Goal: Task Accomplishment & Management: Manage account settings

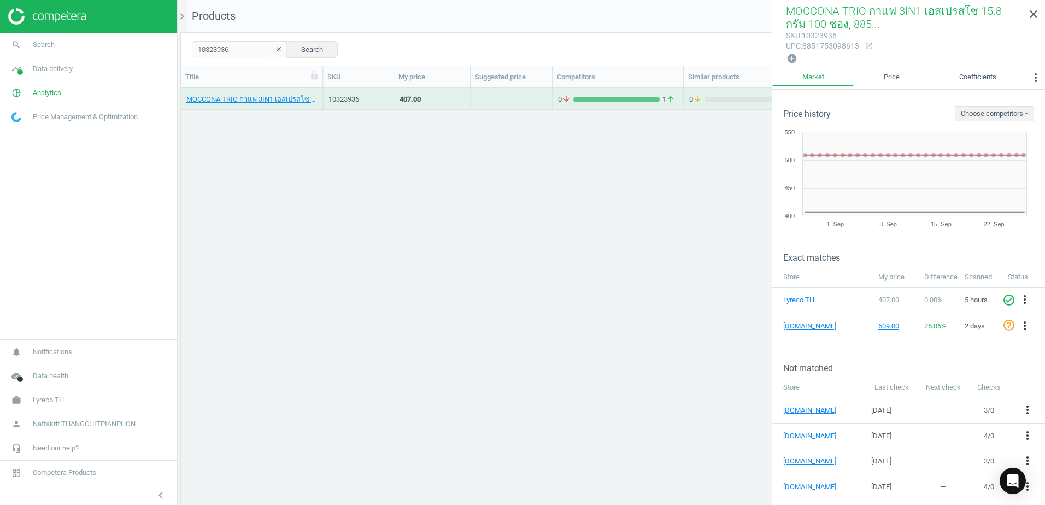
scroll to position [380, 856]
drag, startPoint x: 250, startPoint y: 52, endPoint x: 80, endPoint y: 45, distance: 170.1
click at [80, 45] on section "search Search timeline Data delivery Overview Matches dashboard Matches Rematch…" at bounding box center [522, 252] width 1045 height 505
type input "2112077"
click at [506, 98] on div "—" at bounding box center [511, 98] width 71 height 19
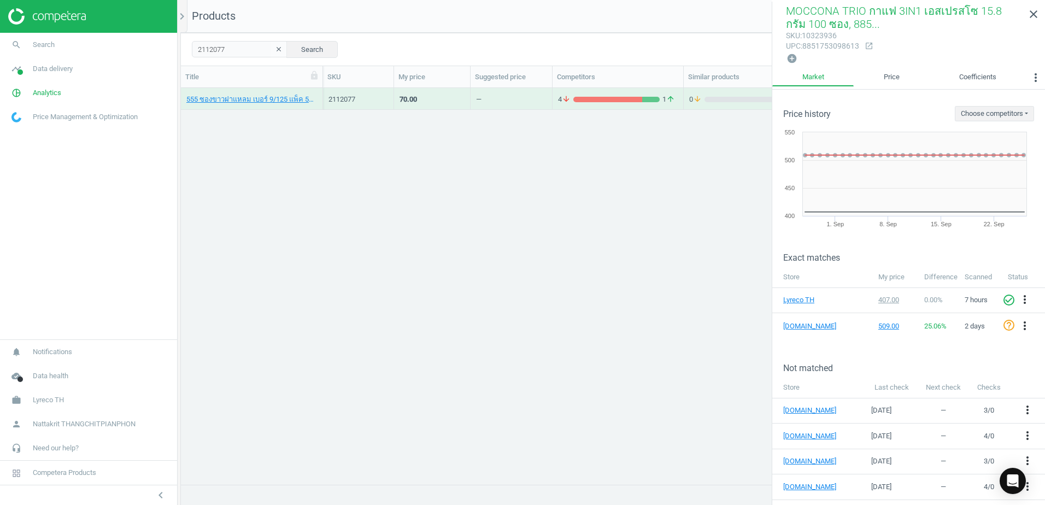
click at [506, 98] on div "—" at bounding box center [511, 98] width 71 height 19
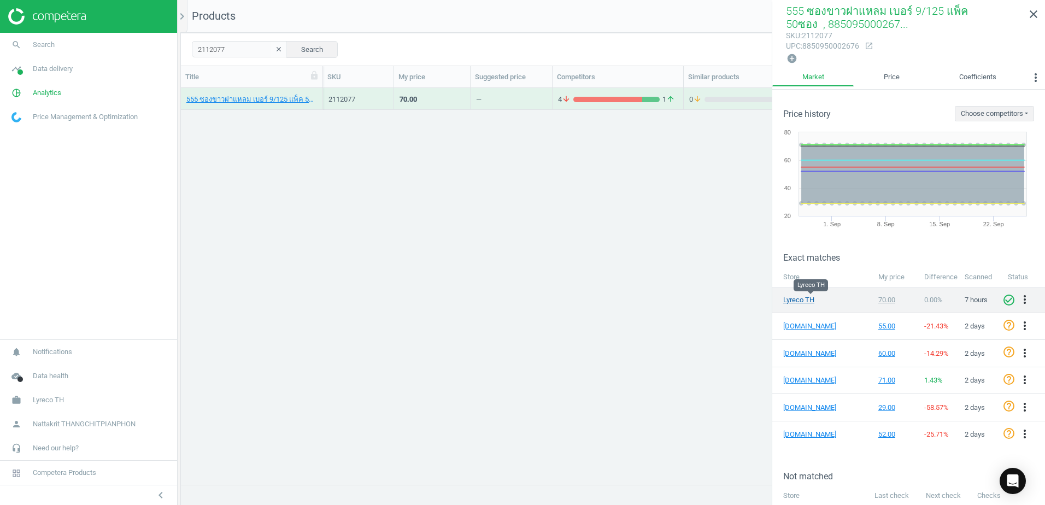
click at [796, 299] on link "Lyreco TH" at bounding box center [810, 300] width 55 height 10
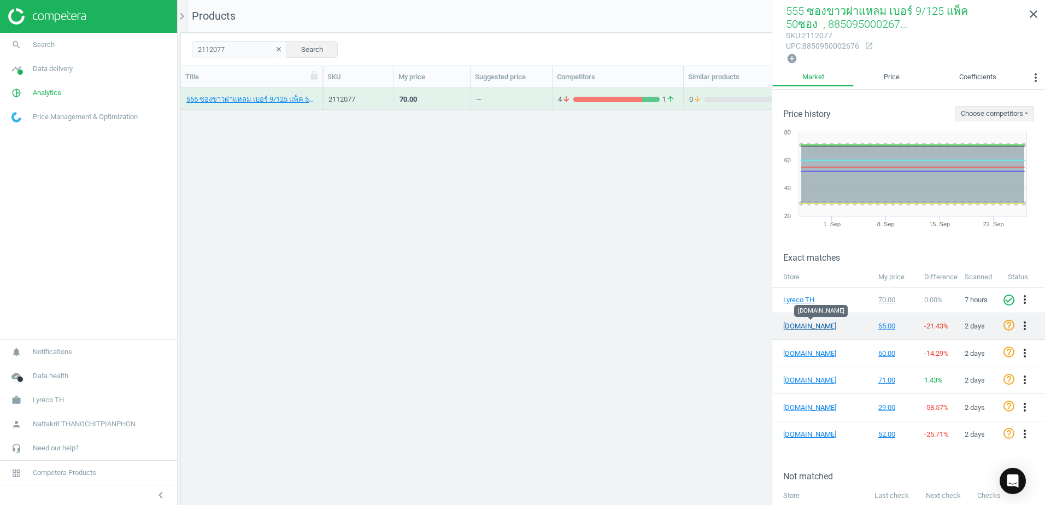
click at [796, 325] on link "[DOMAIN_NAME]" at bounding box center [810, 326] width 55 height 10
click at [1020, 319] on icon "more_vert" at bounding box center [1024, 325] width 13 height 13
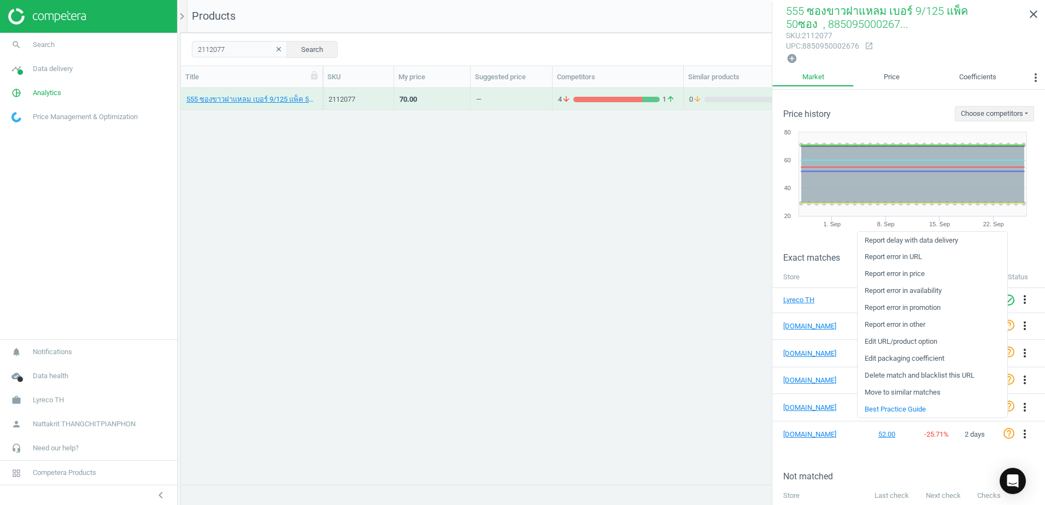
click at [916, 361] on link "Edit packaging coefficient" at bounding box center [933, 358] width 150 height 17
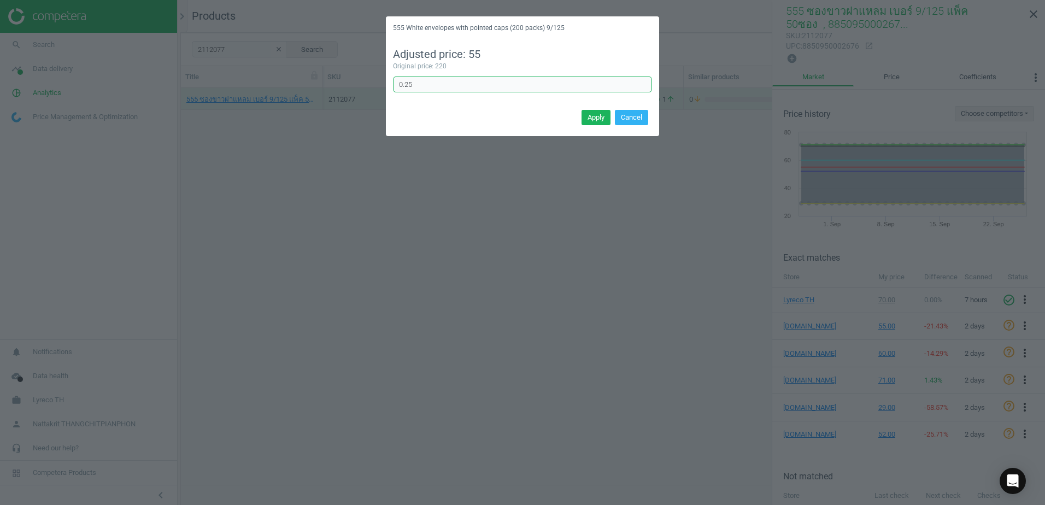
click at [535, 79] on input "0.25" at bounding box center [522, 85] width 259 height 16
click at [595, 117] on button "Apply" at bounding box center [596, 117] width 29 height 15
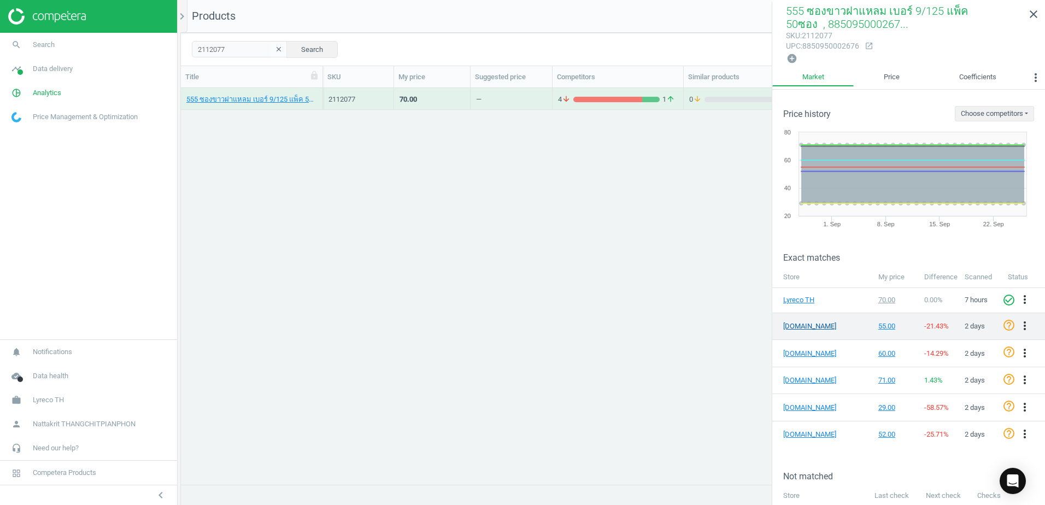
click at [796, 326] on link "[DOMAIN_NAME]" at bounding box center [810, 326] width 55 height 10
click at [935, 322] on span "-21.43 %" at bounding box center [936, 326] width 25 height 8
click at [1018, 326] on icon "more_vert" at bounding box center [1024, 325] width 13 height 13
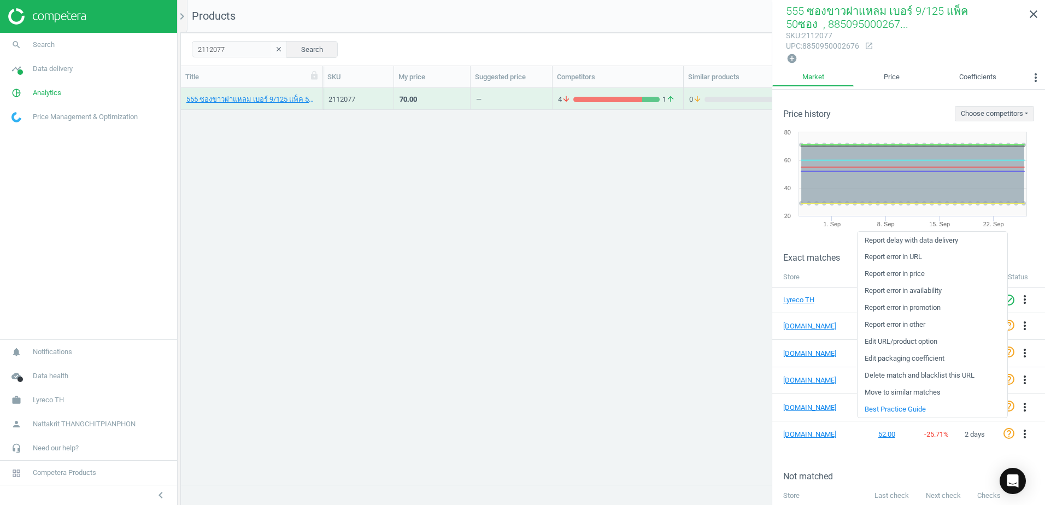
click at [940, 358] on link "Edit packaging coefficient" at bounding box center [933, 358] width 150 height 17
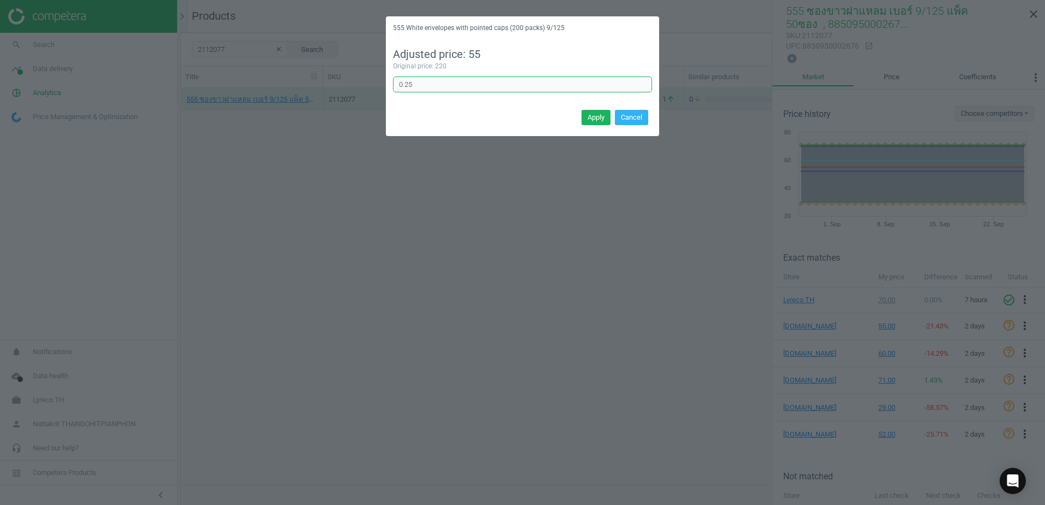
click at [490, 86] on input "0.25" at bounding box center [522, 85] width 259 height 16
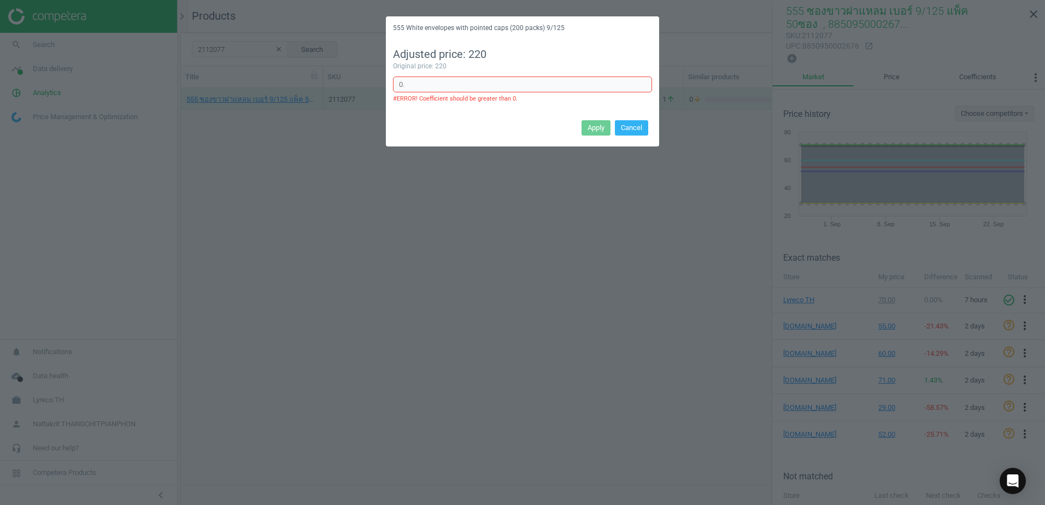
type input "0"
type input "2"
type input "0.25"
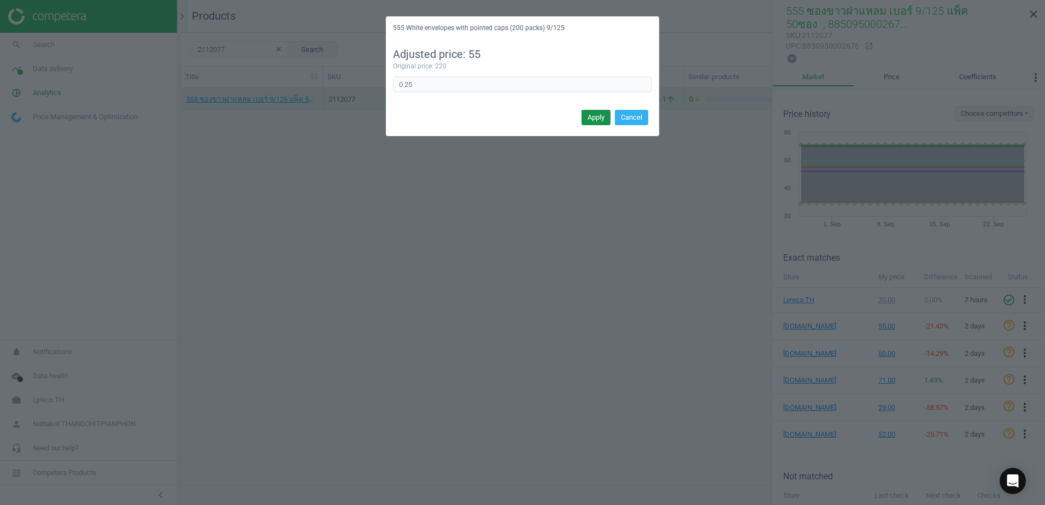
click at [597, 120] on button "Apply" at bounding box center [596, 117] width 29 height 15
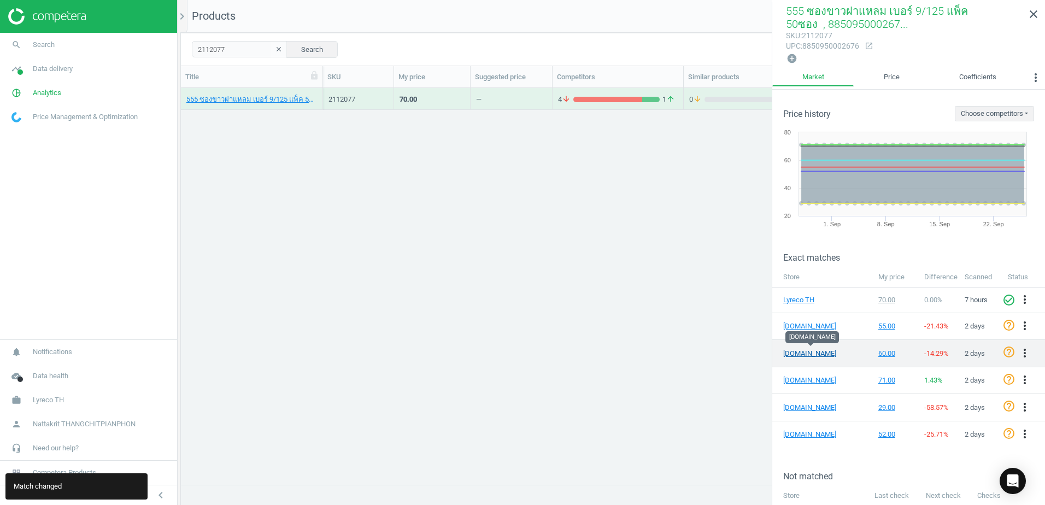
click at [814, 350] on link "[DOMAIN_NAME]" at bounding box center [810, 354] width 55 height 10
click at [1019, 353] on icon "more_vert" at bounding box center [1024, 353] width 13 height 13
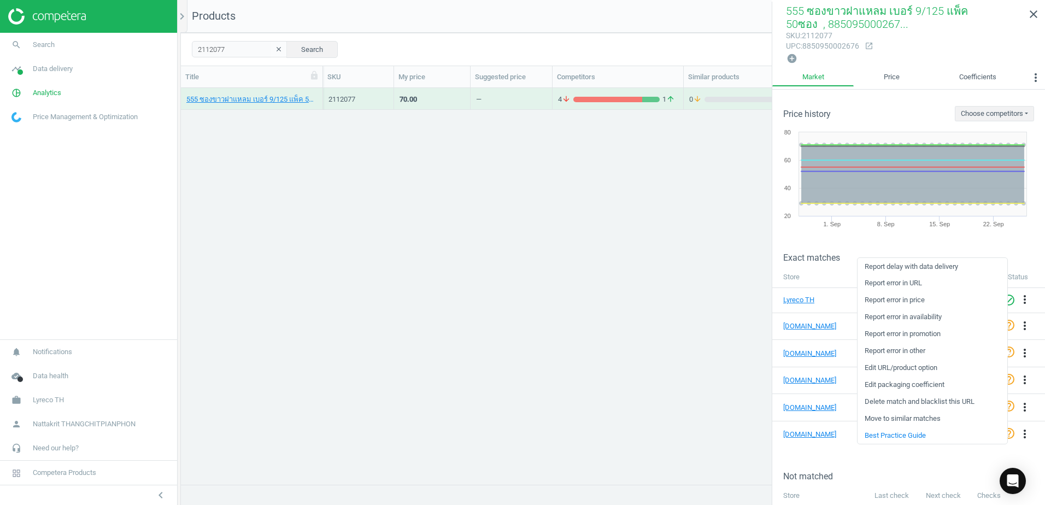
click at [913, 388] on link "Edit packaging coefficient" at bounding box center [933, 385] width 150 height 17
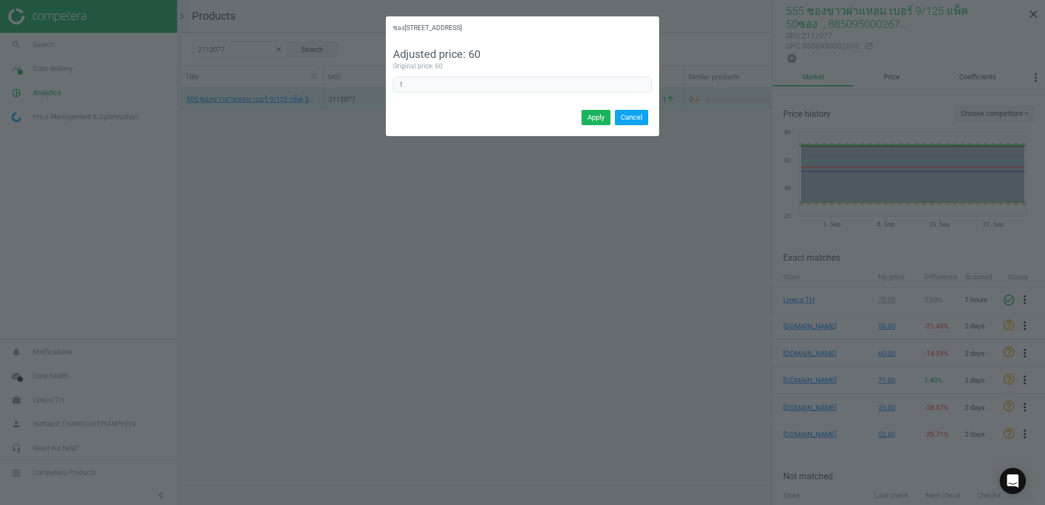
click at [630, 115] on button "Cancel" at bounding box center [631, 117] width 33 height 15
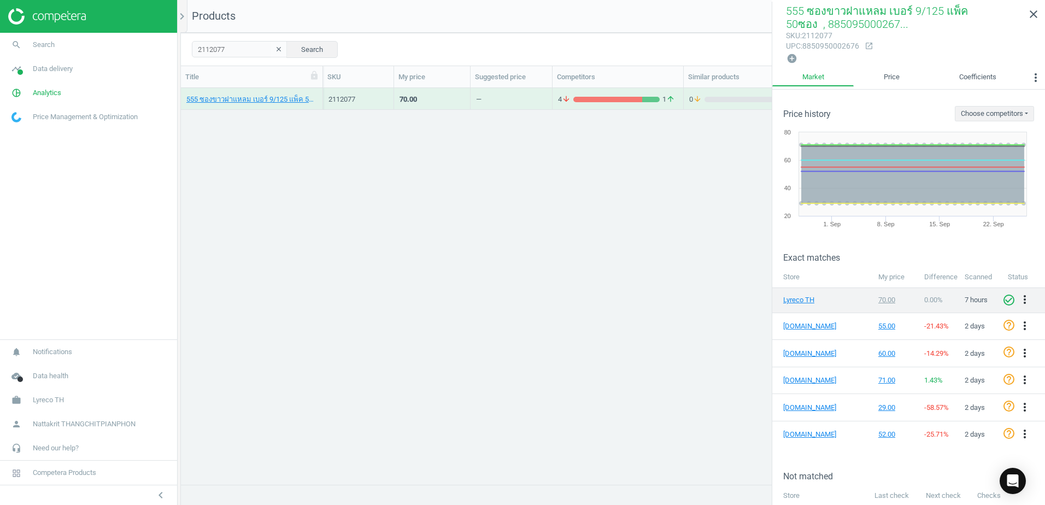
click at [784, 293] on td "Lyreco TH" at bounding box center [822, 300] width 101 height 26
click at [792, 295] on link "Lyreco TH" at bounding box center [810, 300] width 55 height 10
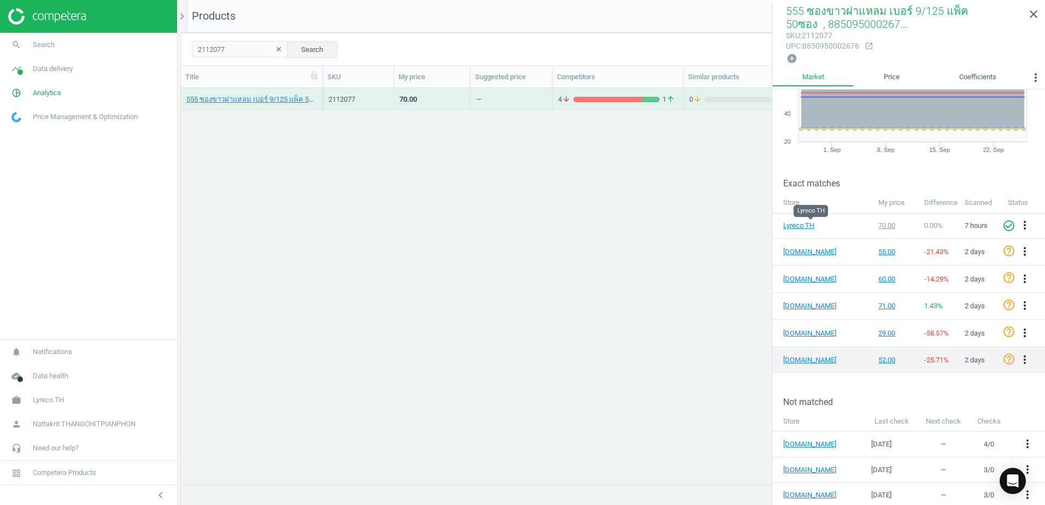
scroll to position [76, 0]
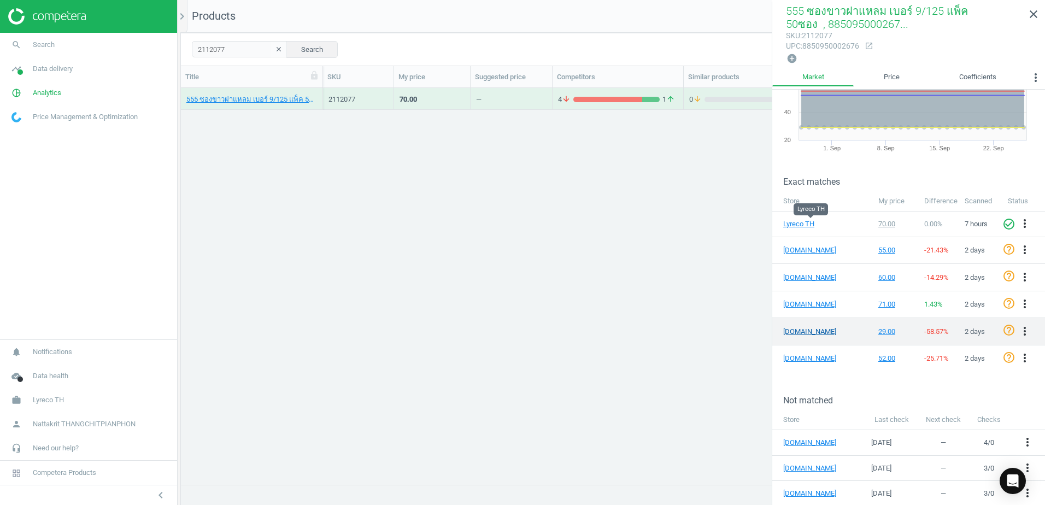
click at [797, 331] on link "[DOMAIN_NAME]" at bounding box center [810, 332] width 55 height 10
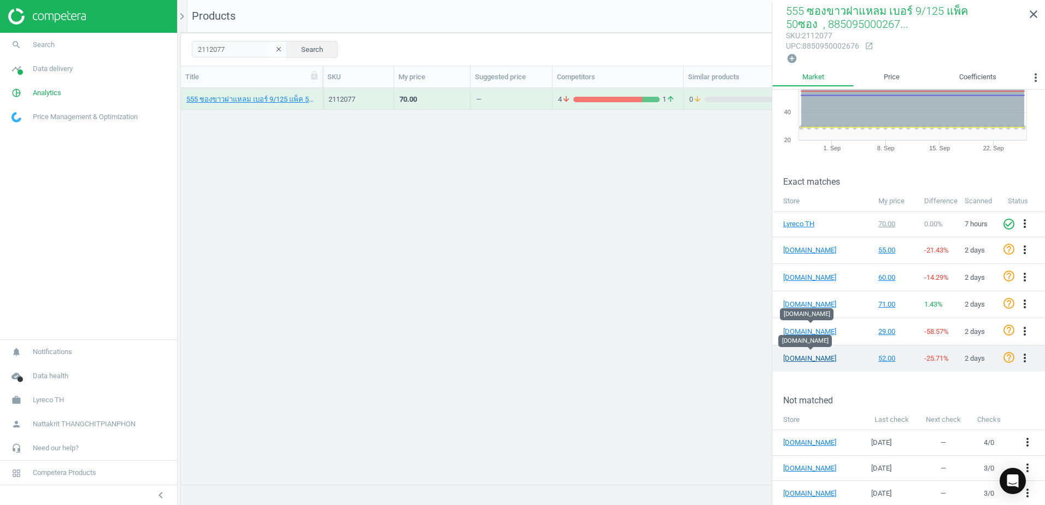
click at [814, 355] on link "[DOMAIN_NAME]" at bounding box center [810, 359] width 55 height 10
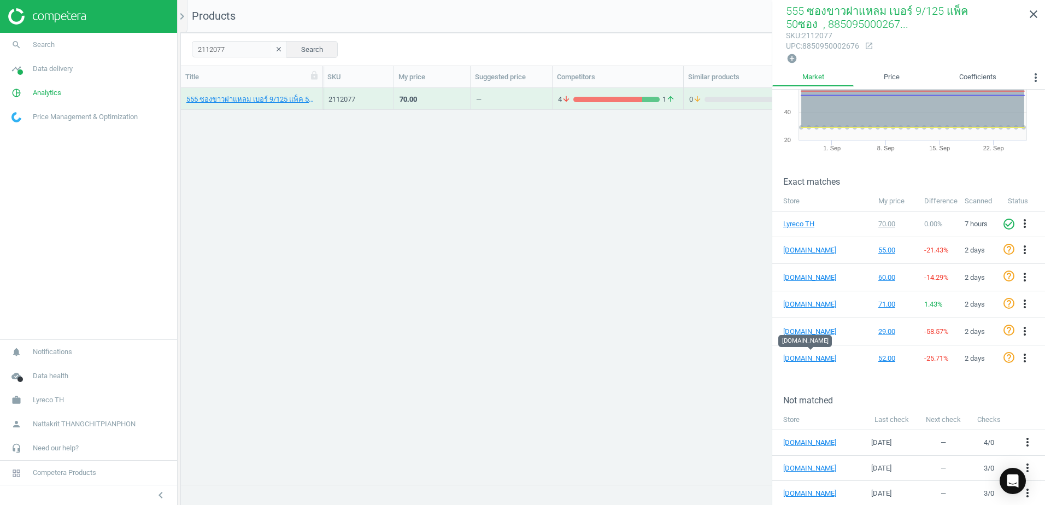
click at [915, 382] on div "Not matched" at bounding box center [908, 392] width 273 height 27
drag, startPoint x: 230, startPoint y: 49, endPoint x: 102, endPoint y: 40, distance: 128.7
click at [102, 40] on section "search Search timeline Data delivery Overview Matches dashboard Matches Rematch…" at bounding box center [522, 252] width 1045 height 505
type input "2633066"
click at [369, 99] on div "2633066" at bounding box center [358, 100] width 60 height 10
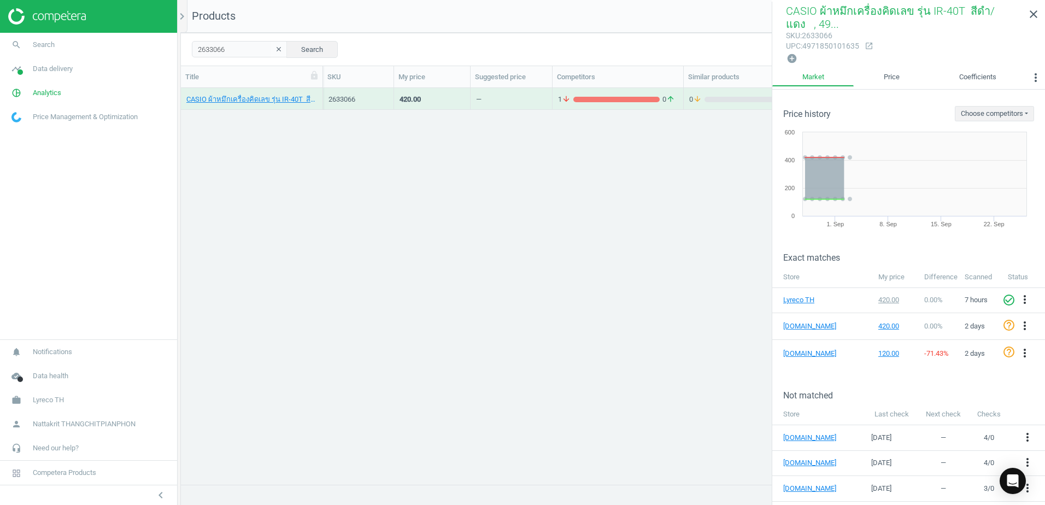
click at [545, 101] on div "—" at bounding box center [511, 98] width 71 height 19
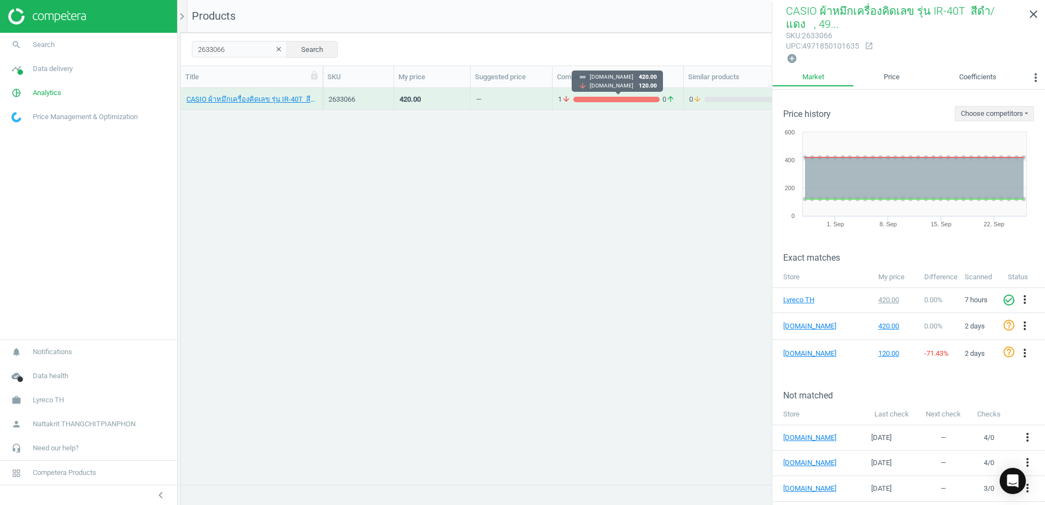
click at [569, 101] on icon "arrow_downward" at bounding box center [566, 100] width 9 height 10
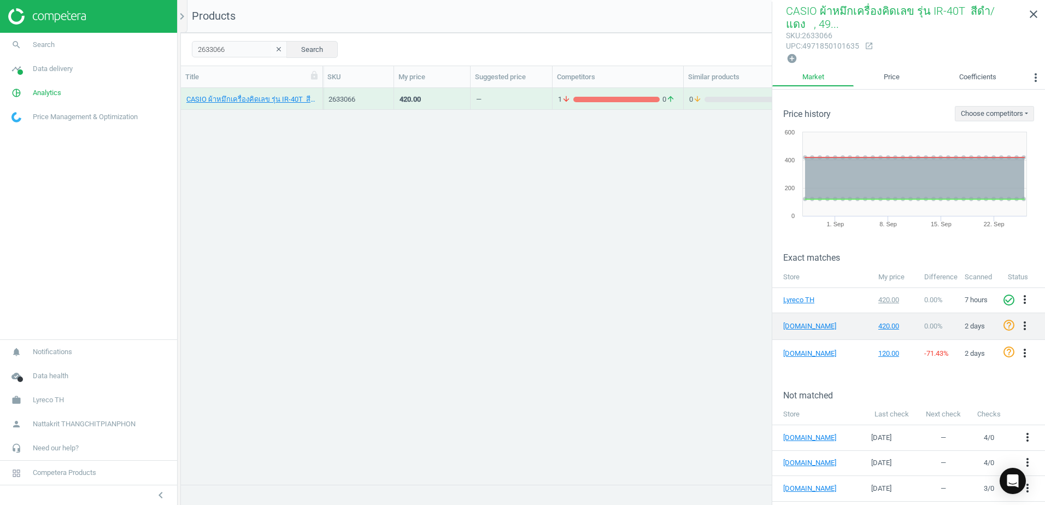
click at [798, 319] on td "[DOMAIN_NAME]" at bounding box center [822, 326] width 101 height 27
click at [797, 322] on link "[DOMAIN_NAME]" at bounding box center [810, 326] width 55 height 10
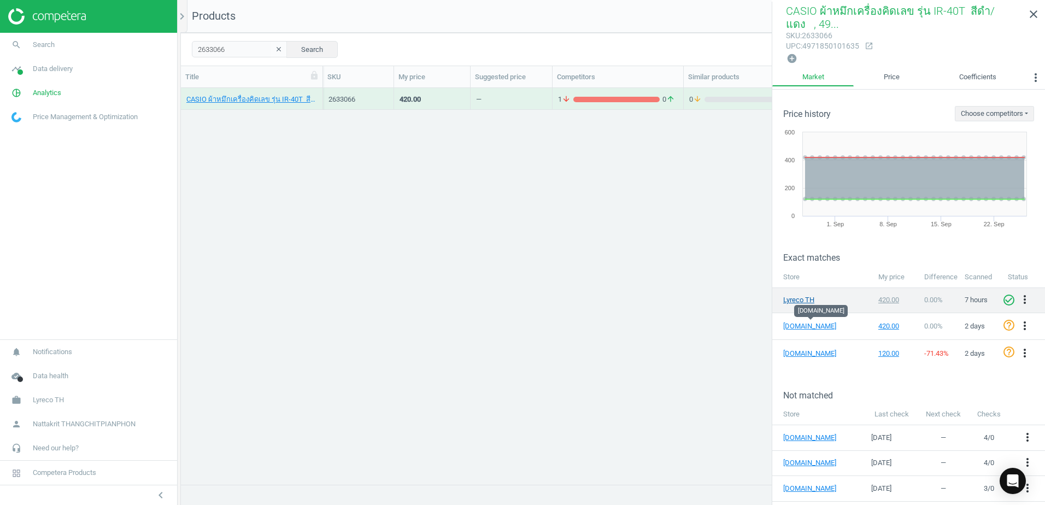
click at [796, 295] on link "Lyreco TH" at bounding box center [810, 300] width 55 height 10
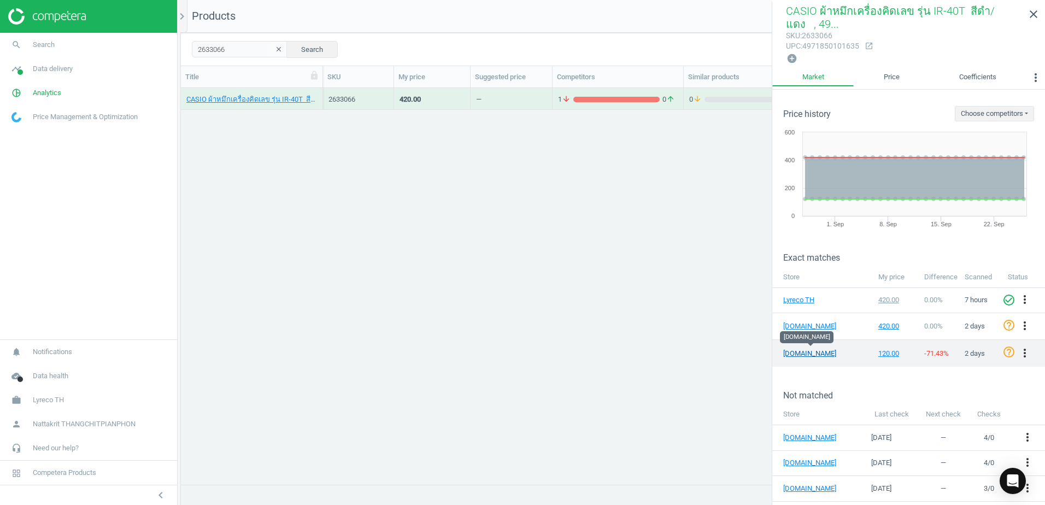
click at [814, 352] on link "[DOMAIN_NAME]" at bounding box center [810, 354] width 55 height 10
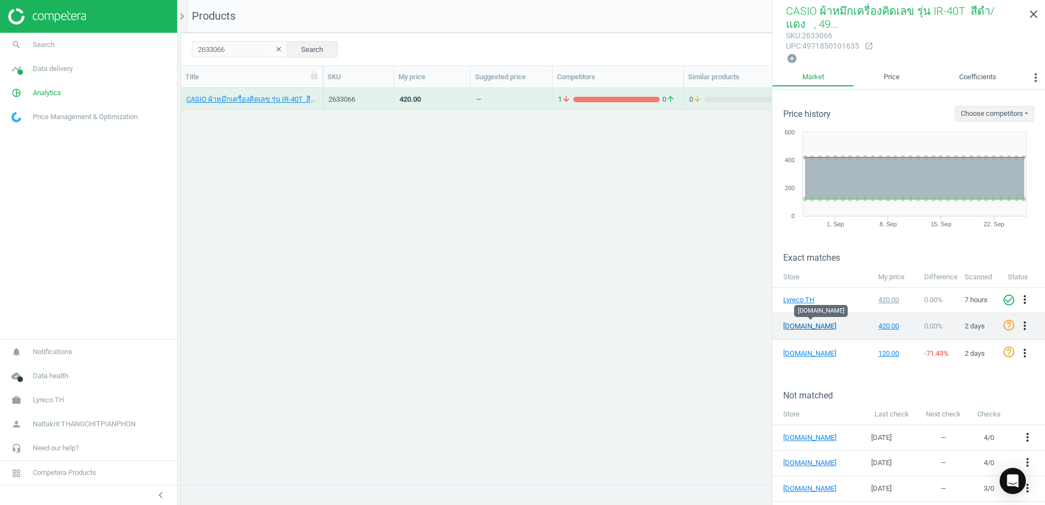
click at [807, 325] on link "[DOMAIN_NAME]" at bounding box center [810, 326] width 55 height 10
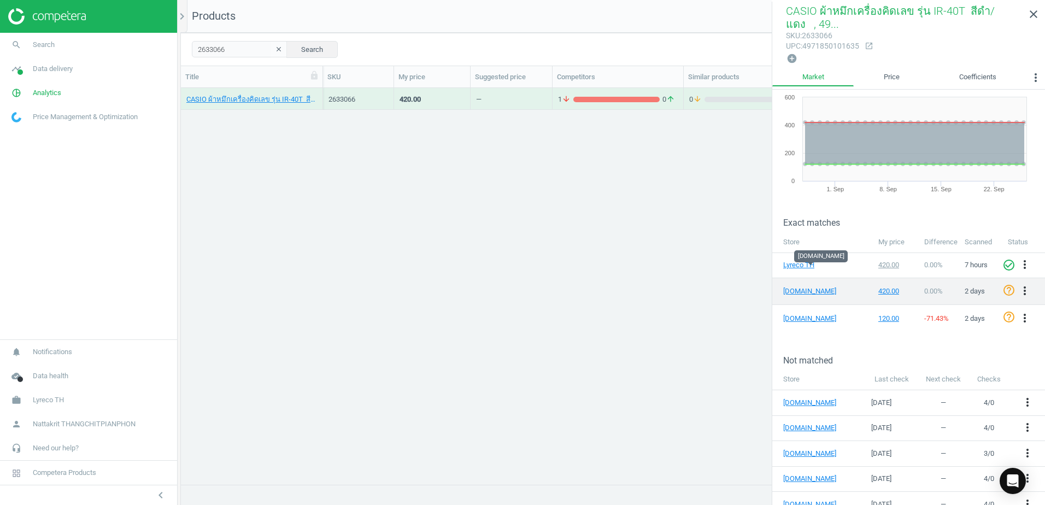
scroll to position [55, 0]
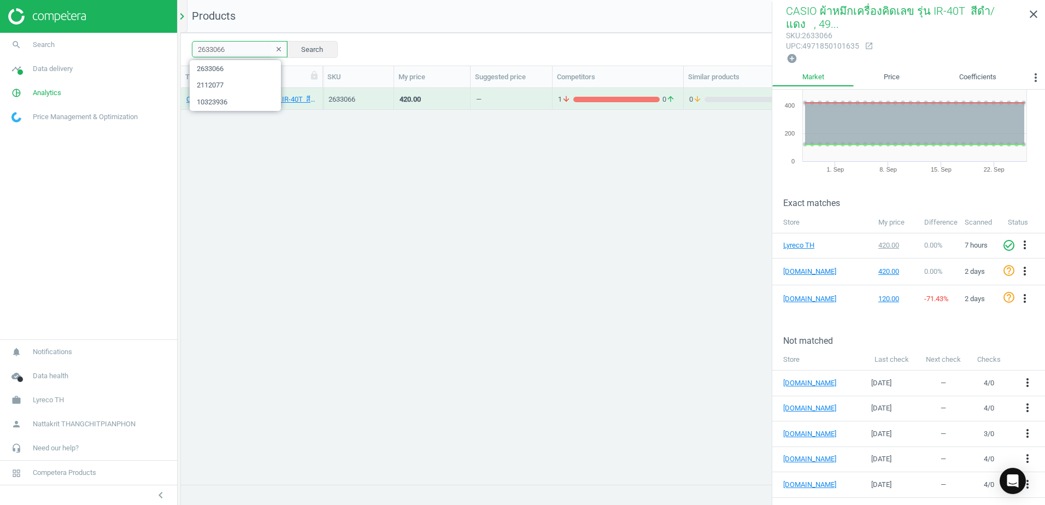
drag, startPoint x: 239, startPoint y: 47, endPoint x: 186, endPoint y: 27, distance: 57.1
click at [95, 43] on section "search Search timeline Data delivery Overview Matches dashboard Matches Rematch…" at bounding box center [522, 252] width 1045 height 505
click at [250, 166] on div "CASIO ผ้าหมึกเครื่องคิดเลข รุ่น IR-40T สีดำ/แดง , 4971850101635 2633066 420.00 …" at bounding box center [613, 282] width 864 height 388
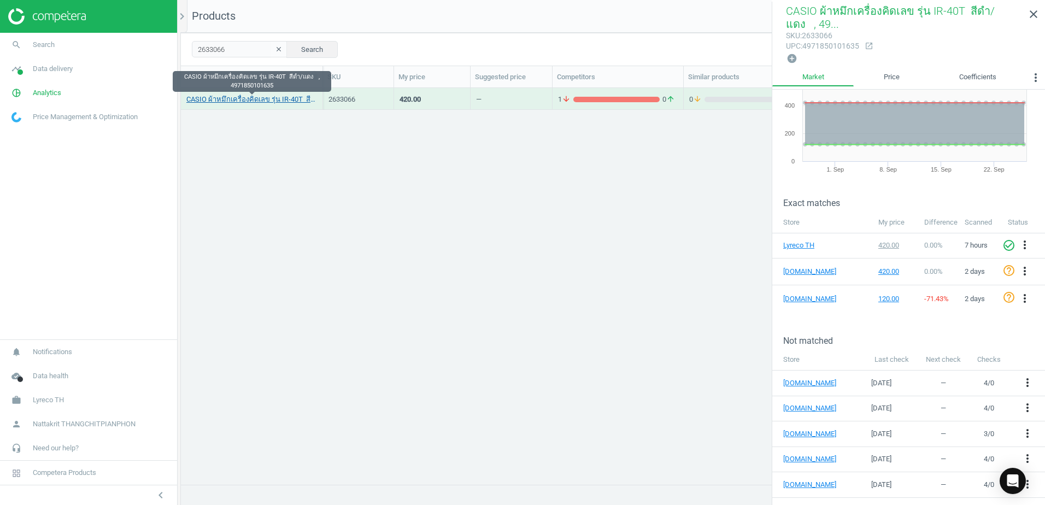
click at [266, 103] on link "CASIO ผ้าหมึกเครื่องคิดเลข รุ่น IR-40T สีดำ/แดง , 4971850101635" at bounding box center [251, 100] width 131 height 10
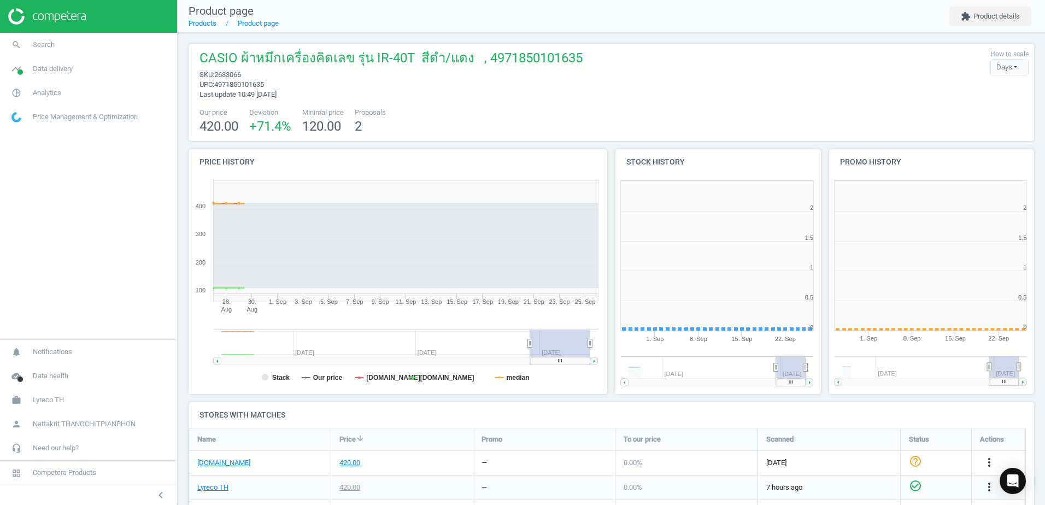
scroll to position [236, 220]
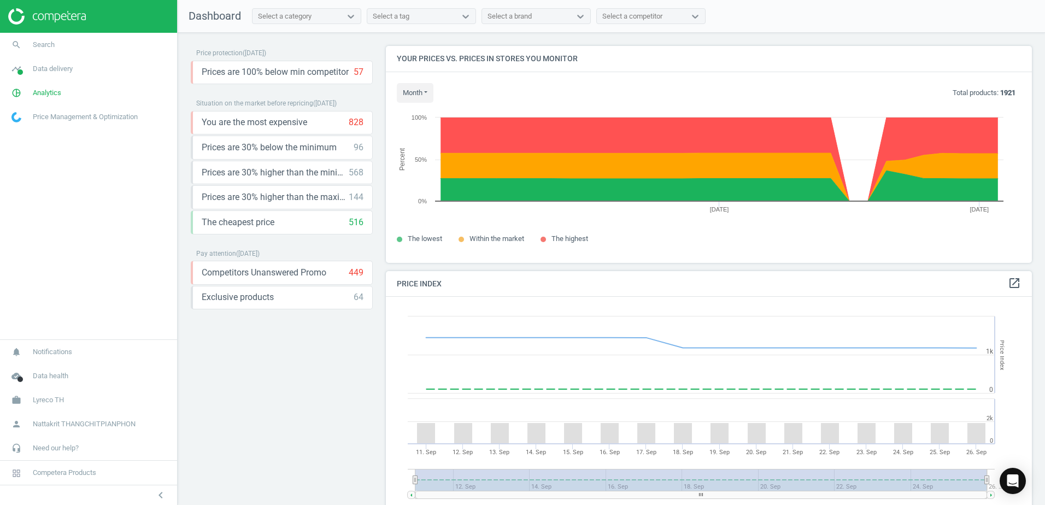
scroll to position [233, 655]
